Goal: Information Seeking & Learning: Learn about a topic

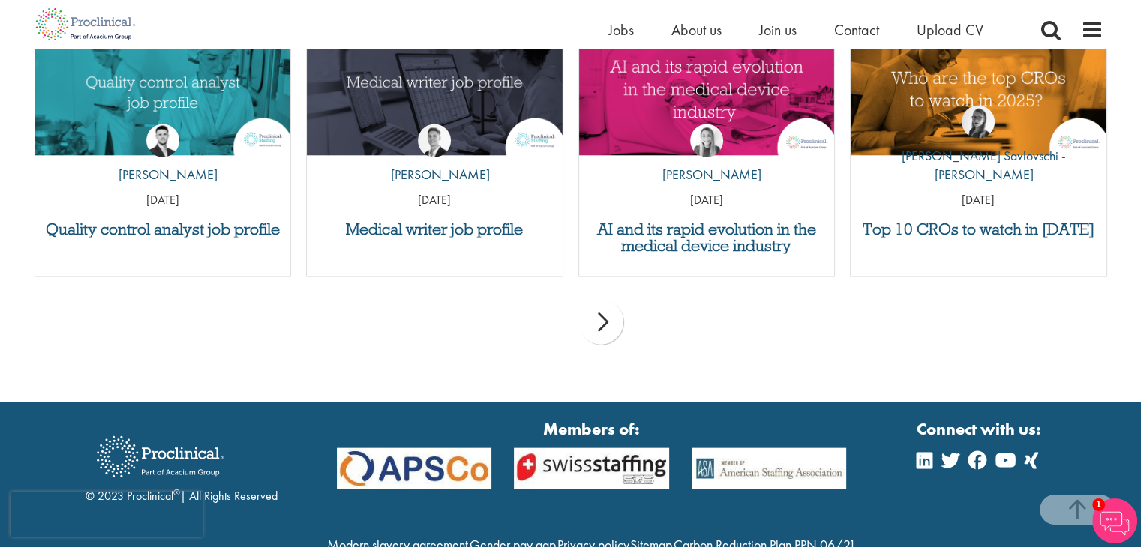
scroll to position [3311, 0]
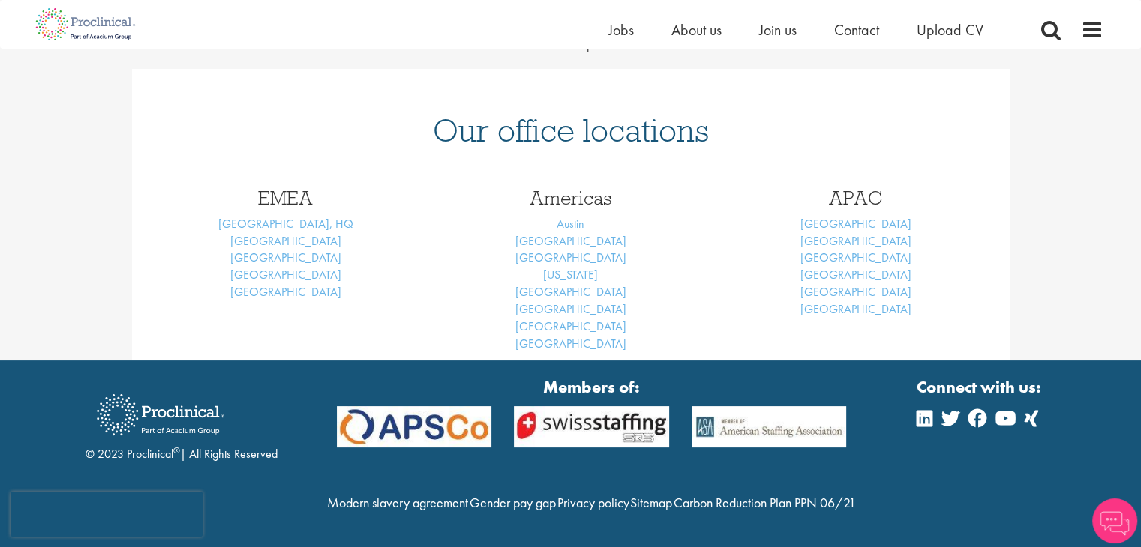
scroll to position [210, 0]
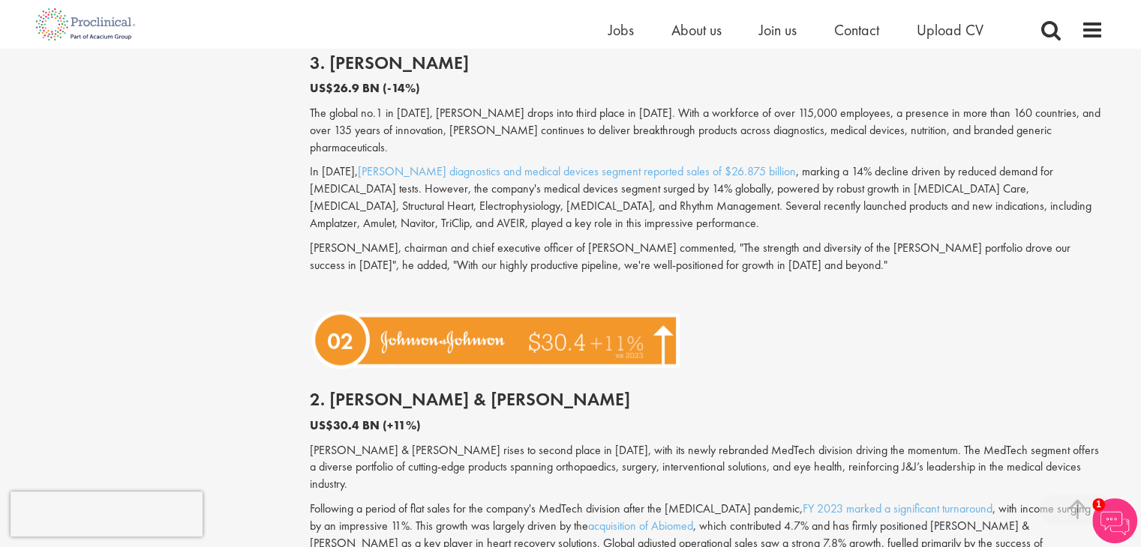
scroll to position [3629, 0]
